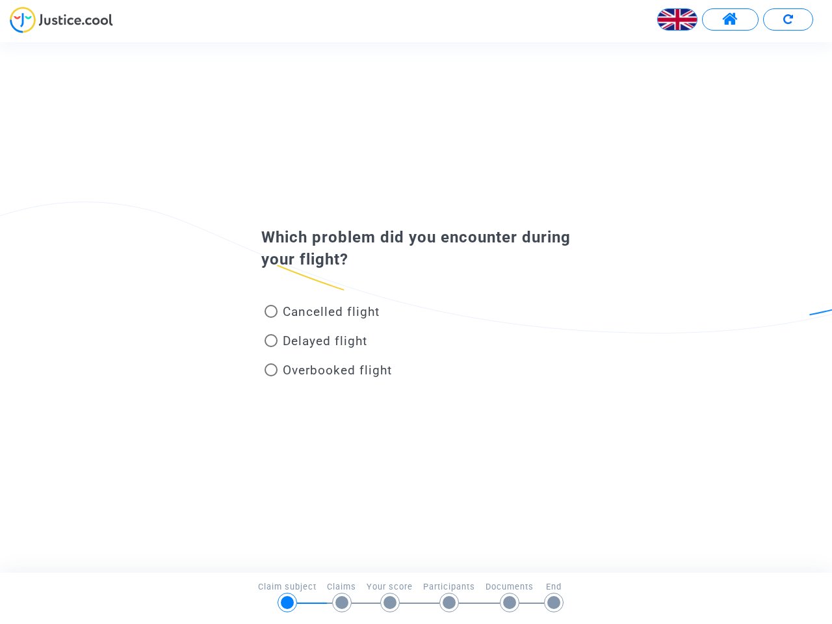
click at [677, 19] on img at bounding box center [677, 19] width 39 height 39
click at [730, 19] on span at bounding box center [730, 19] width 16 height 17
click at [788, 19] on div at bounding box center [416, 24] width 832 height 36
click at [416, 307] on div "Cancelled flight" at bounding box center [394, 314] width 287 height 29
click at [322, 314] on span "Cancelled flight" at bounding box center [331, 311] width 97 height 15
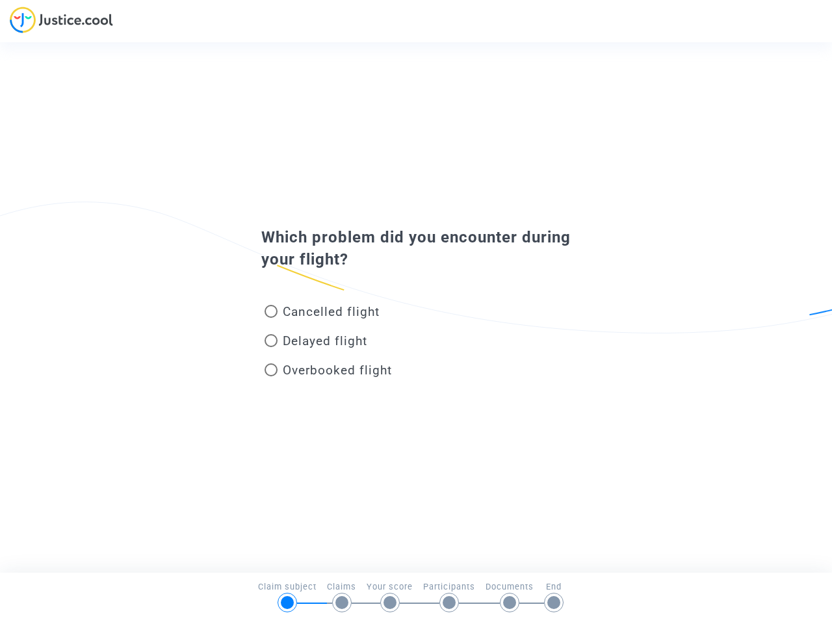
click at [271, 318] on input "Cancelled flight" at bounding box center [270, 318] width 1 height 1
radio input "true"
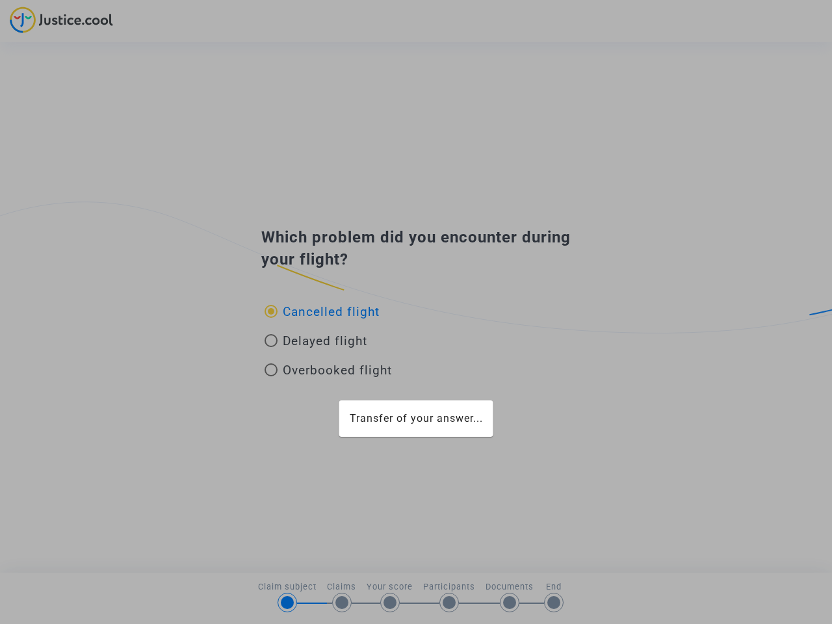
click at [322, 311] on div "Transfer of your answer..." at bounding box center [416, 312] width 832 height 624
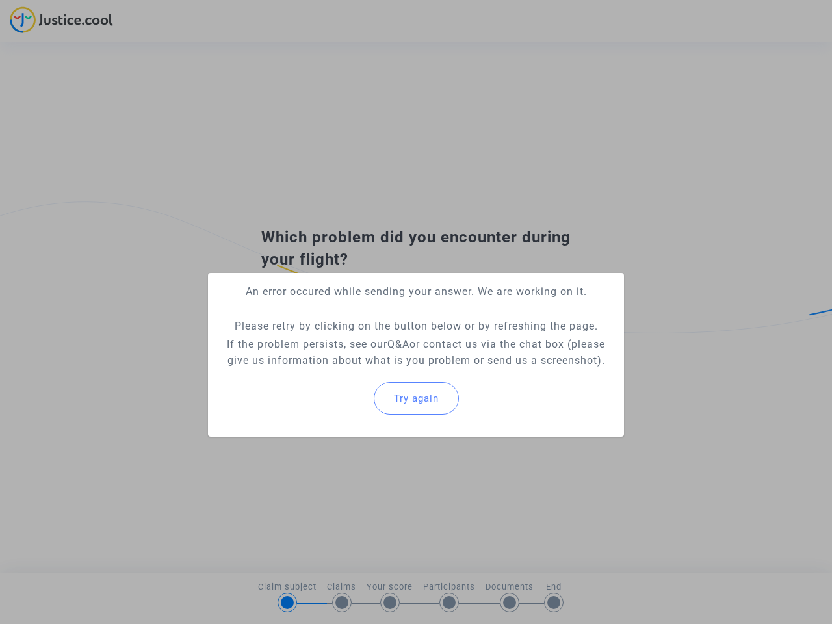
click at [316, 343] on p "If the problem persists, see our Q&A or contact us via the chat box (please giv…" at bounding box center [415, 352] width 395 height 32
click at [316, 340] on p "If the problem persists, see our Q&A or contact us via the chat box (please giv…" at bounding box center [415, 352] width 395 height 32
click at [328, 372] on div "Try again" at bounding box center [415, 398] width 395 height 56
click at [328, 370] on mat-card "An error occured while sending your answer. We are working on it. Please retry …" at bounding box center [416, 355] width 416 height 164
